Goal: Find specific page/section: Locate a particular part of the current website

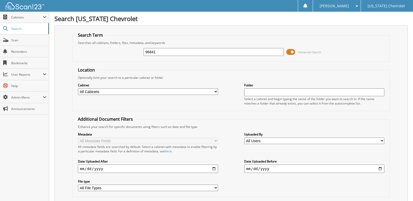
type input "96841"
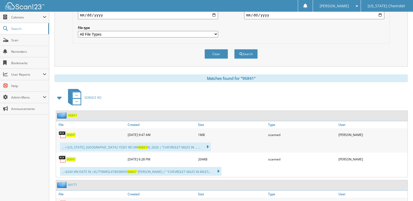
scroll to position [156, 0]
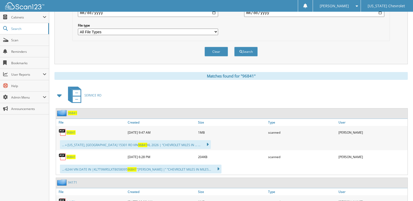
click at [66, 133] on img at bounding box center [63, 133] width 8 height 8
drag, startPoint x: 66, startPoint y: 131, endPoint x: 69, endPoint y: 132, distance: 3.0
click at [66, 131] on div "96841" at bounding box center [91, 132] width 70 height 10
click at [72, 133] on span "96841" at bounding box center [70, 133] width 9 height 4
click at [358, 7] on div "[PERSON_NAME] Settings Logout" at bounding box center [337, 6] width 48 height 12
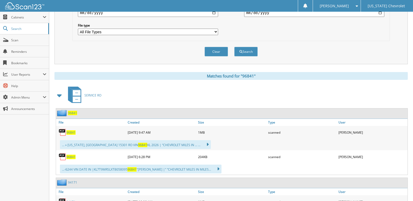
click at [356, 5] on span at bounding box center [355, 6] width 5 height 4
click at [345, 25] on link "Logout" at bounding box center [337, 25] width 48 height 9
